Goal: Information Seeking & Learning: Learn about a topic

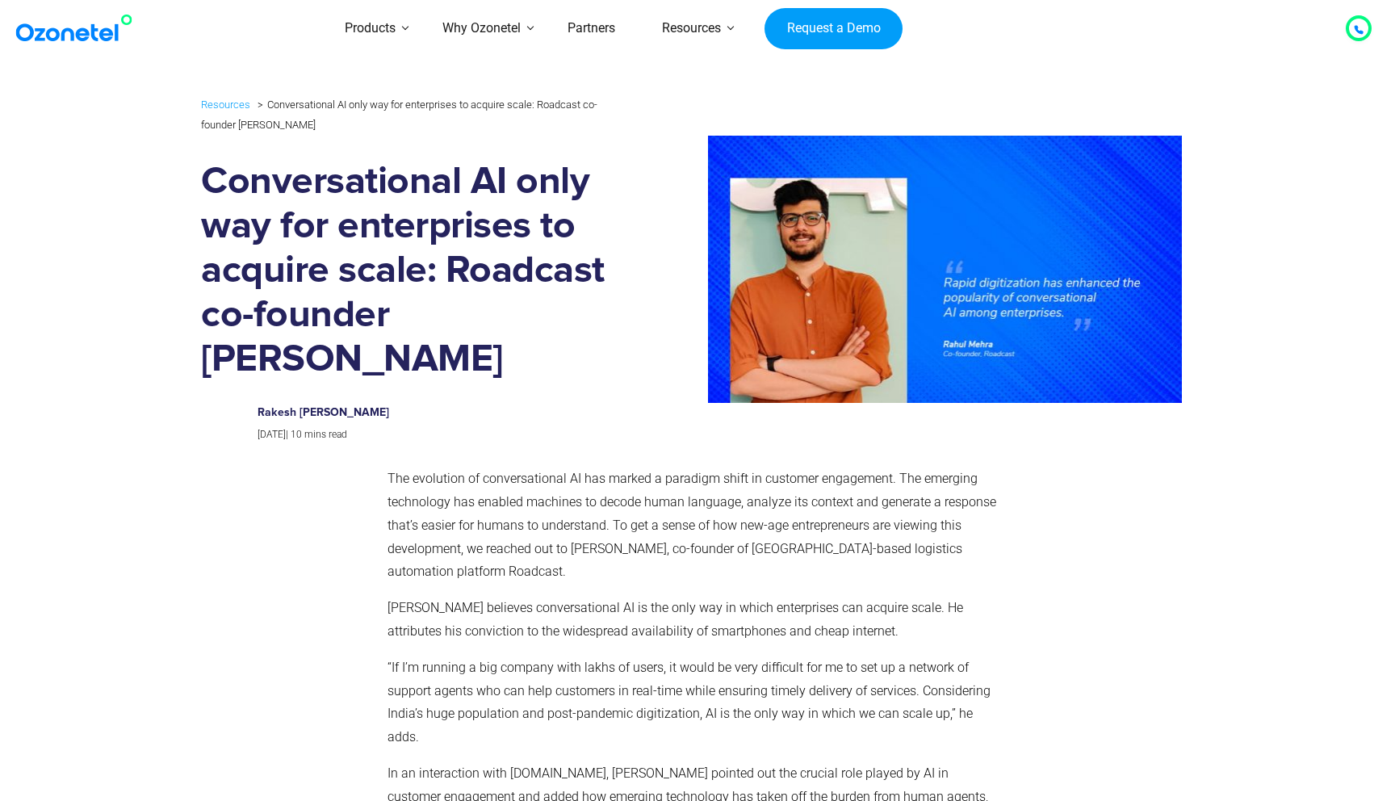
click at [425, 480] on p "The evolution of conversational AI has marked a paradigm shift in customer enga…" at bounding box center [694, 525] width 613 height 116
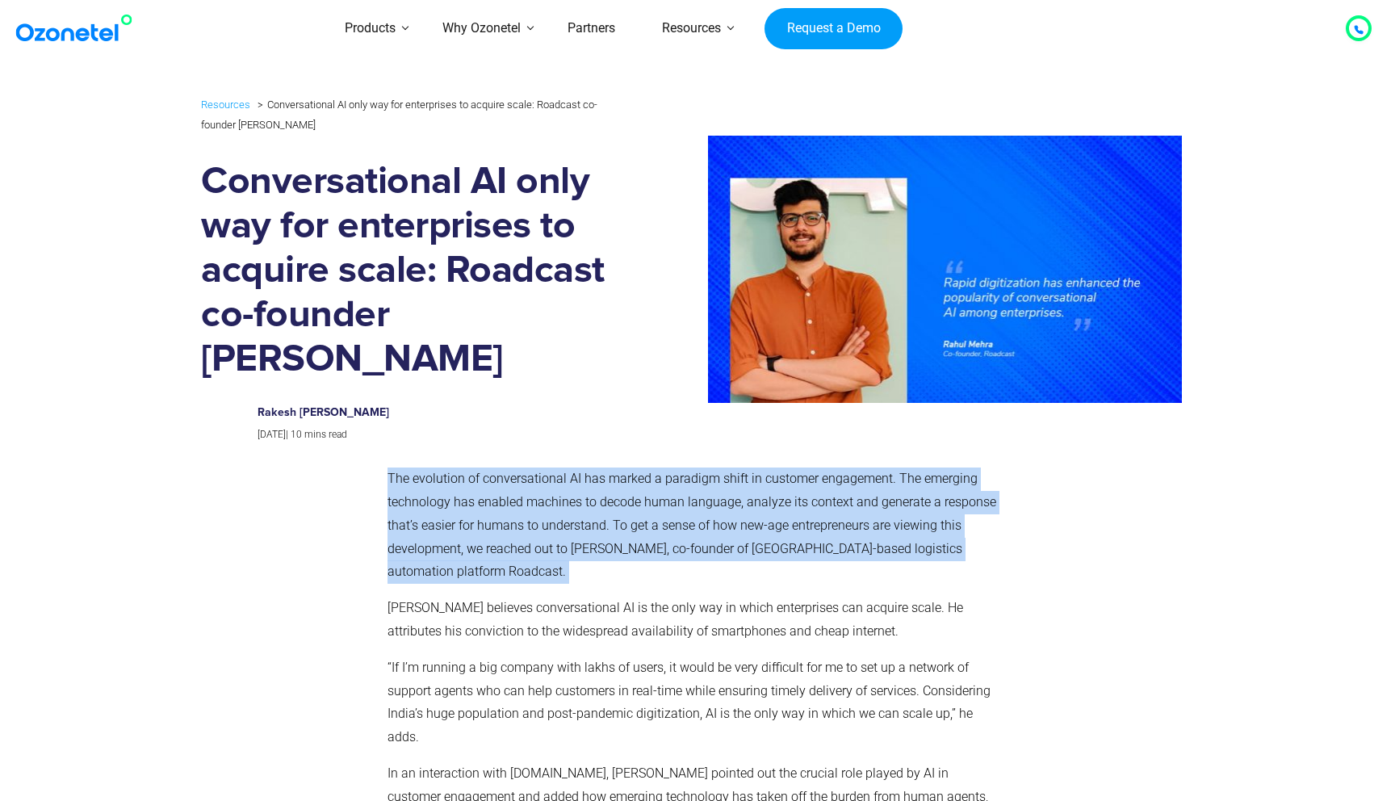
click at [425, 480] on p "The evolution of conversational AI has marked a paradigm shift in customer enga…" at bounding box center [694, 525] width 613 height 116
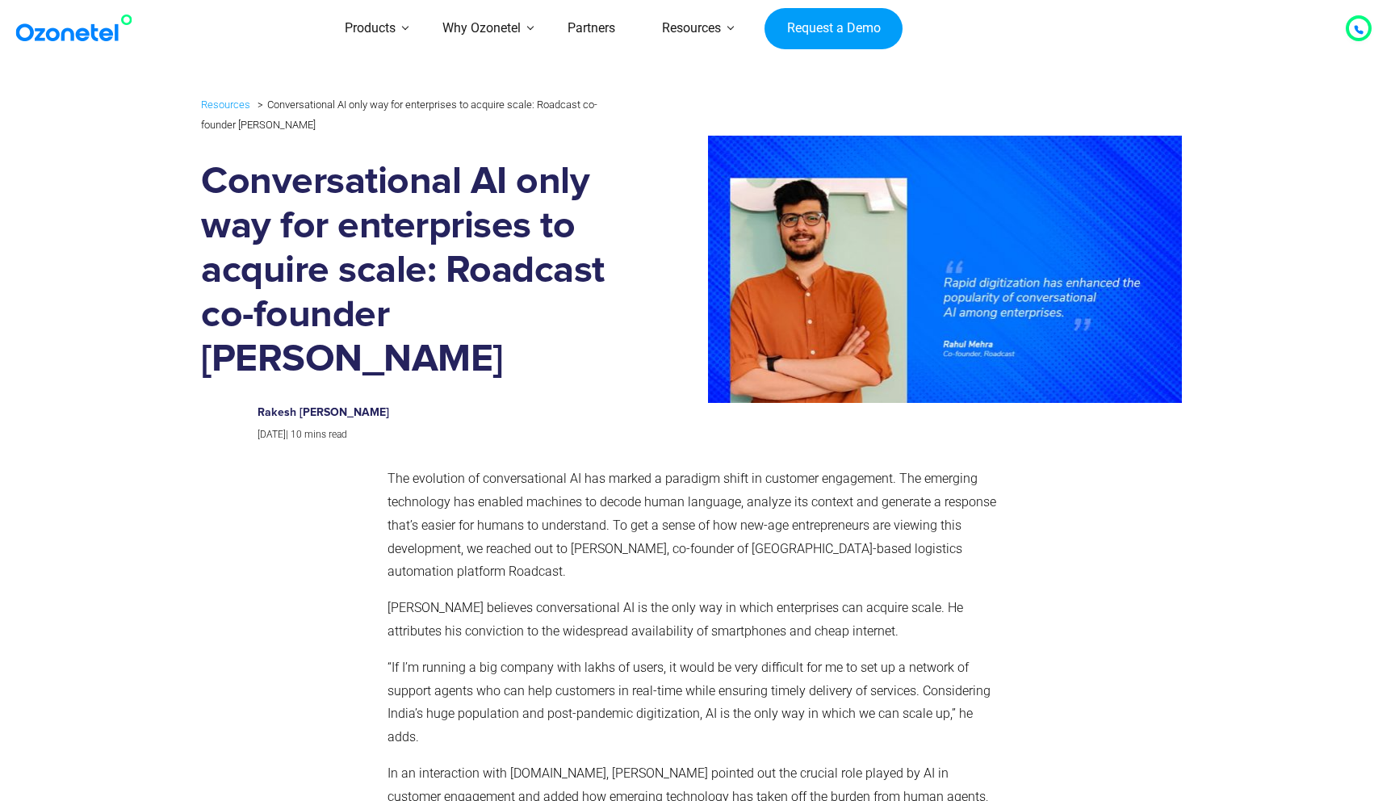
click at [529, 483] on p "The evolution of conversational AI has marked a paradigm shift in customer enga…" at bounding box center [694, 525] width 613 height 116
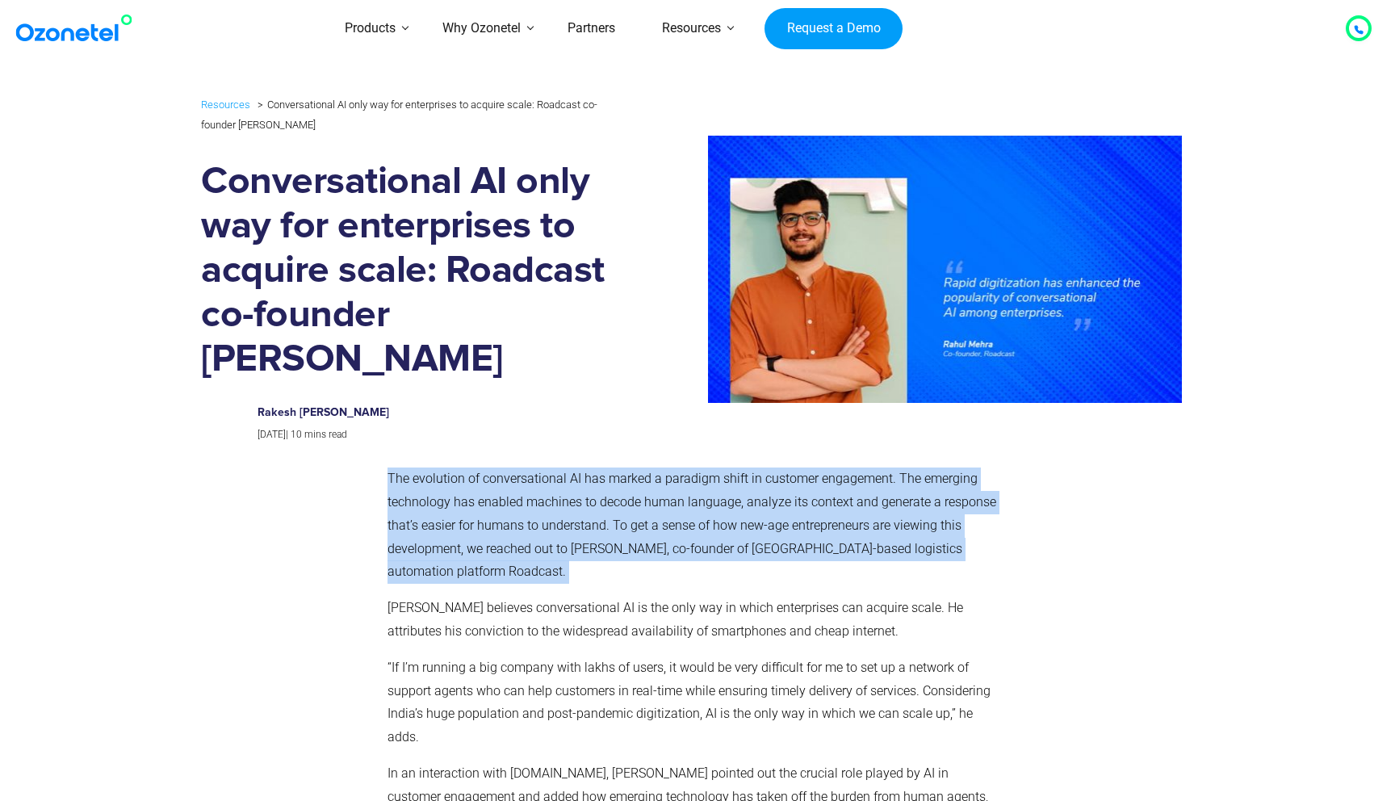
click at [529, 483] on p "The evolution of conversational AI has marked a paradigm shift in customer enga…" at bounding box center [694, 525] width 613 height 116
click at [615, 476] on p "The evolution of conversational AI has marked a paradigm shift in customer enga…" at bounding box center [694, 525] width 613 height 116
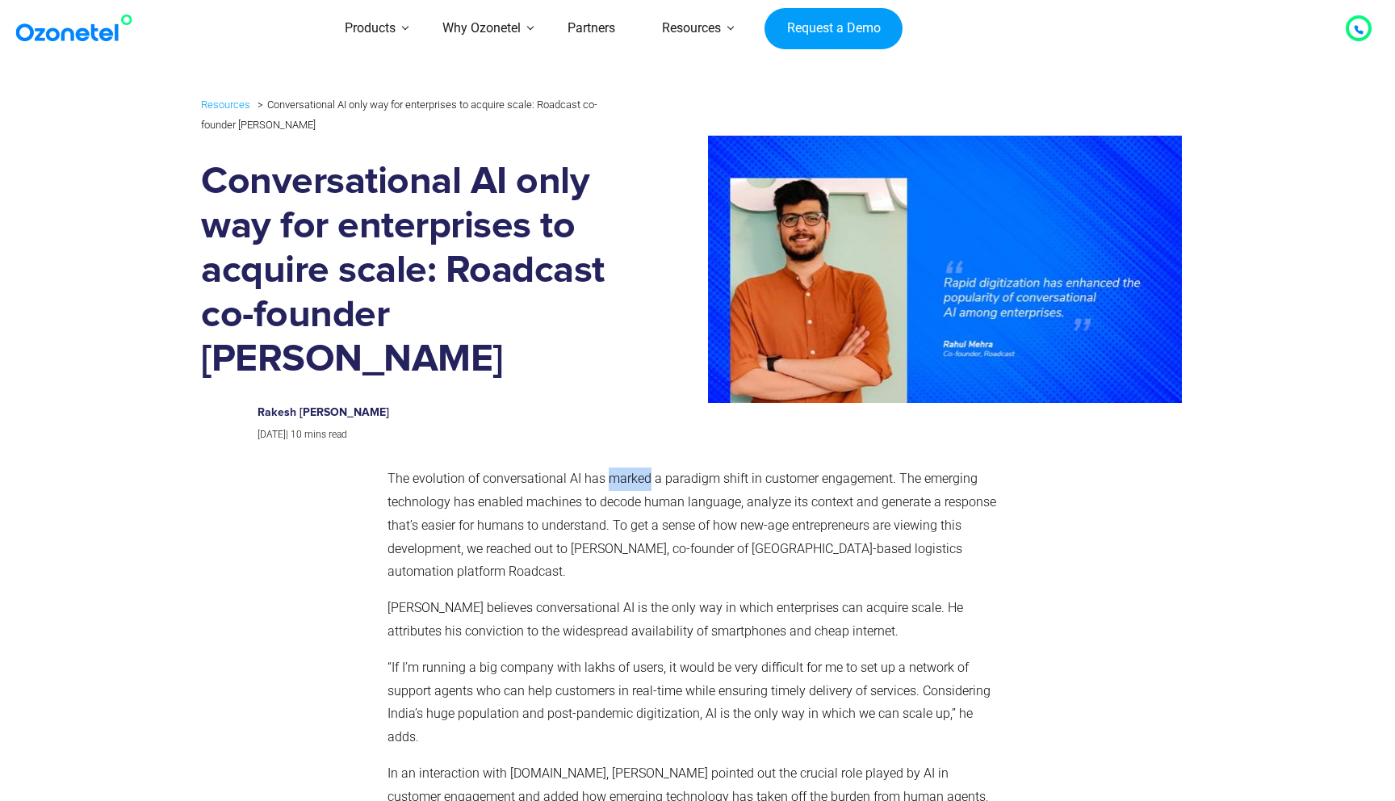
click at [615, 476] on p "The evolution of conversational AI has marked a paradigm shift in customer enga…" at bounding box center [694, 525] width 613 height 116
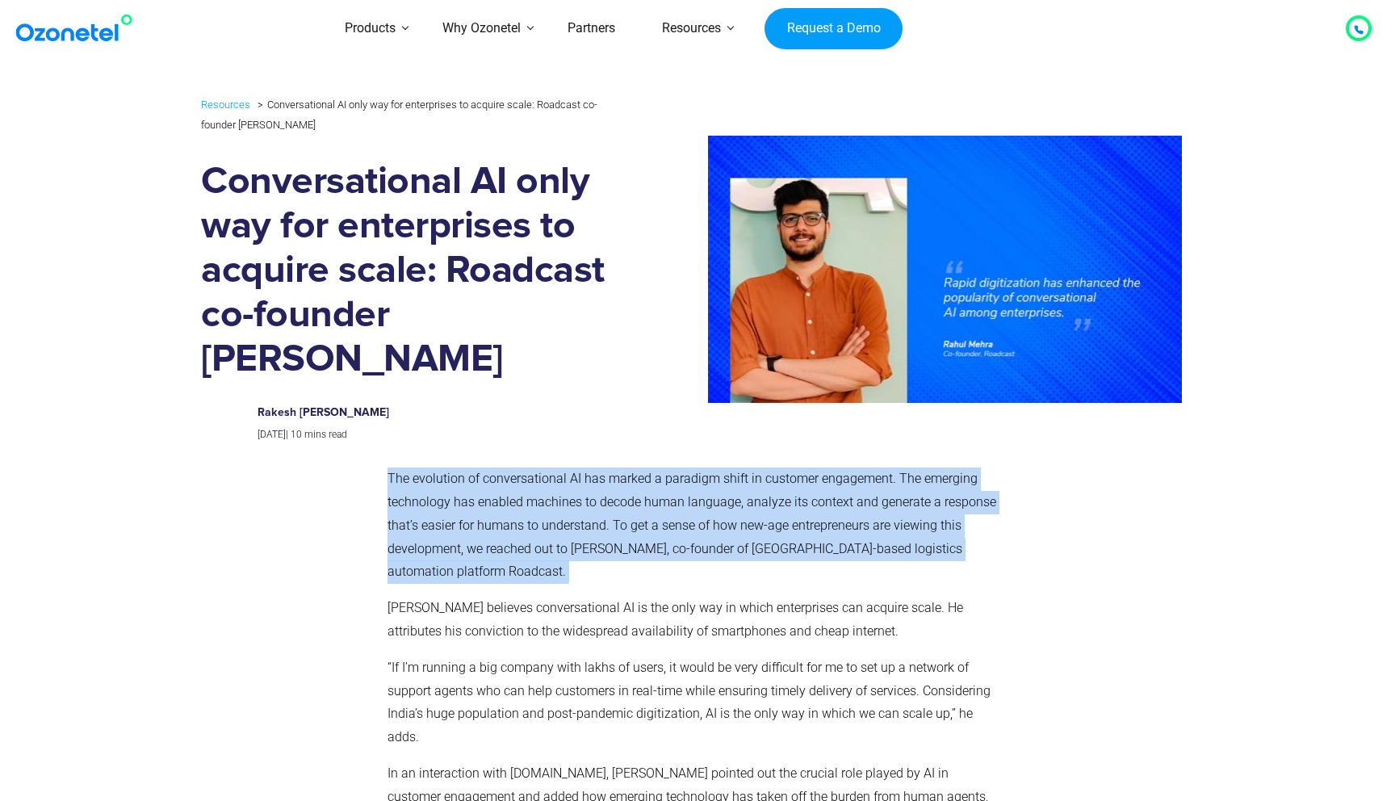
drag, startPoint x: 615, startPoint y: 476, endPoint x: 610, endPoint y: 487, distance: 11.6
click at [610, 487] on p "The evolution of conversational AI has marked a paradigm shift in customer enga…" at bounding box center [694, 525] width 613 height 116
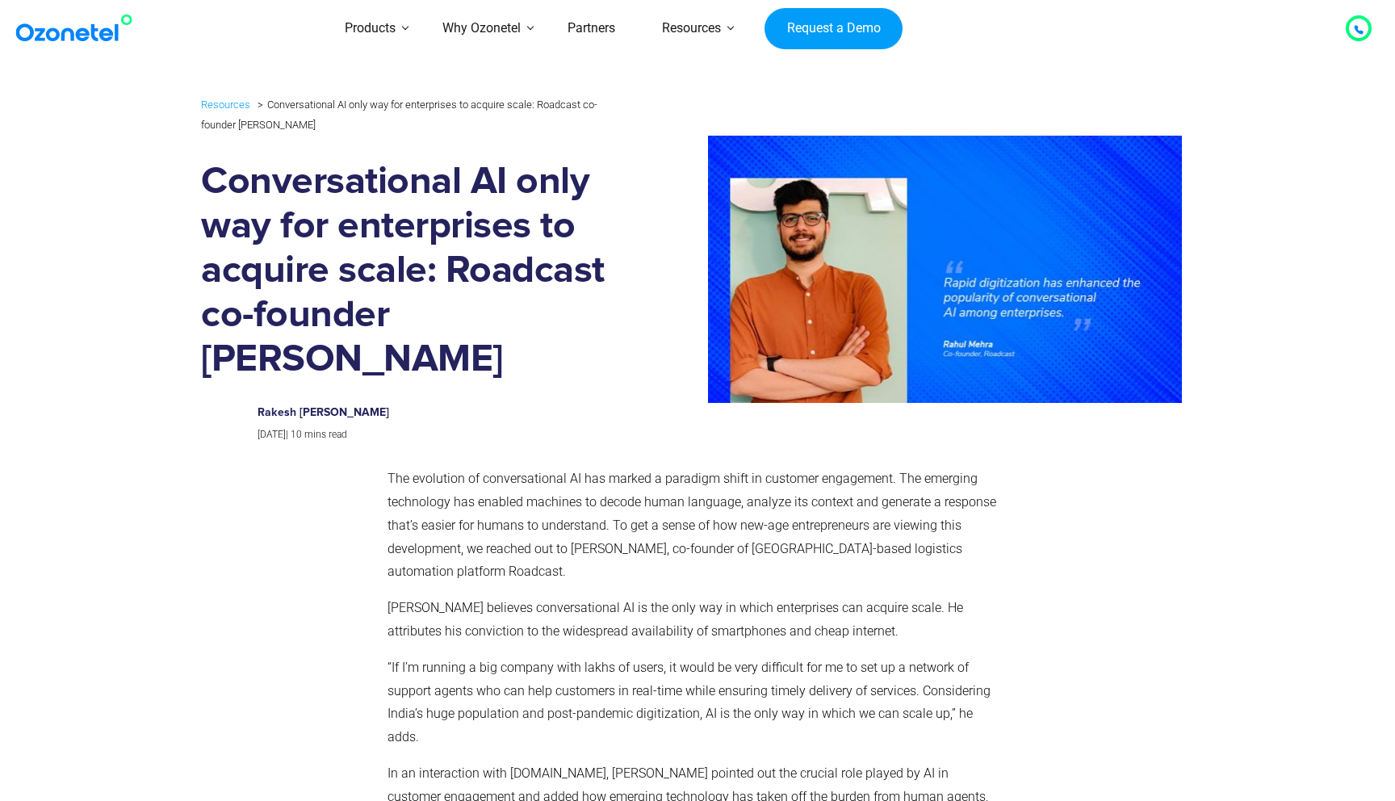
click at [576, 508] on p "The evolution of conversational AI has marked a paradigm shift in customer enga…" at bounding box center [694, 525] width 613 height 116
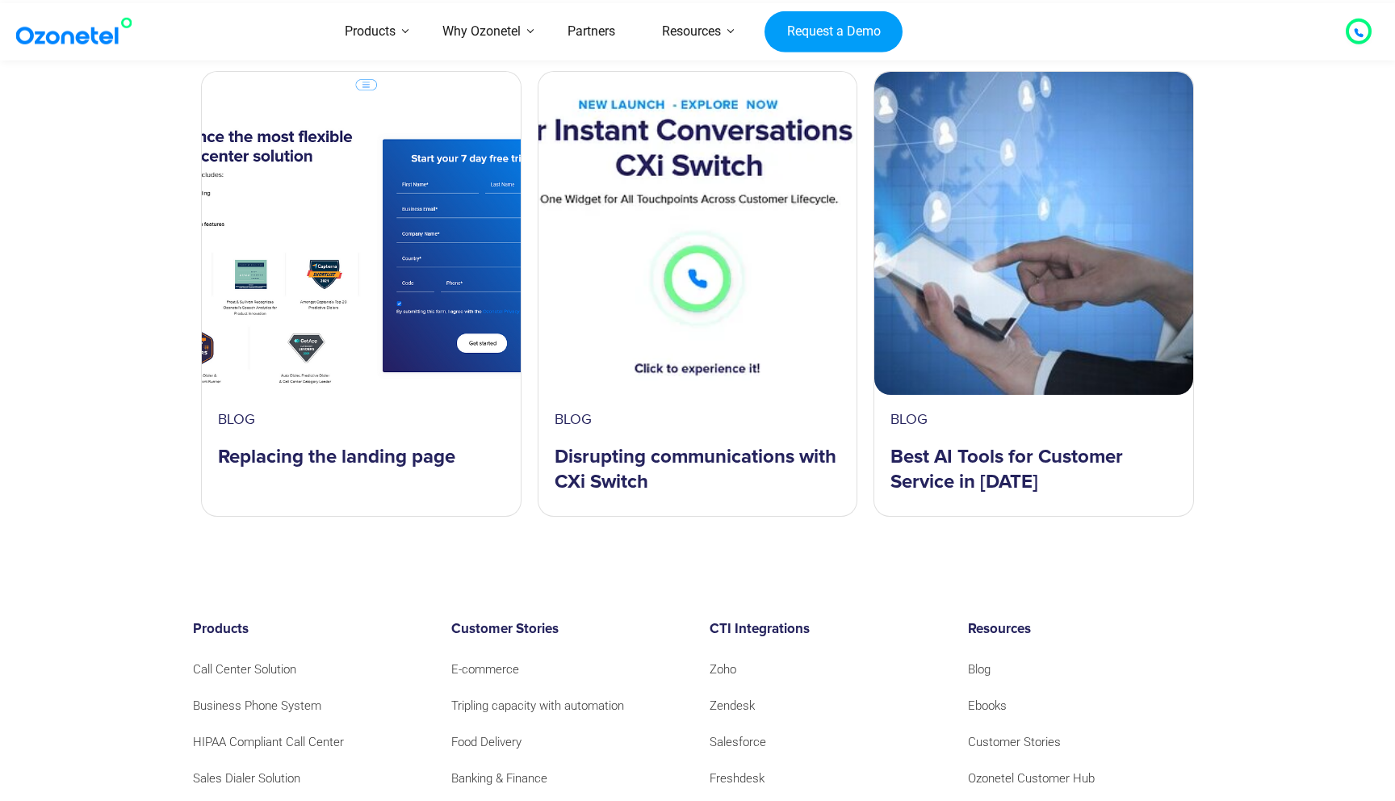
scroll to position [6490, 0]
